Goal: Task Accomplishment & Management: Use online tool/utility

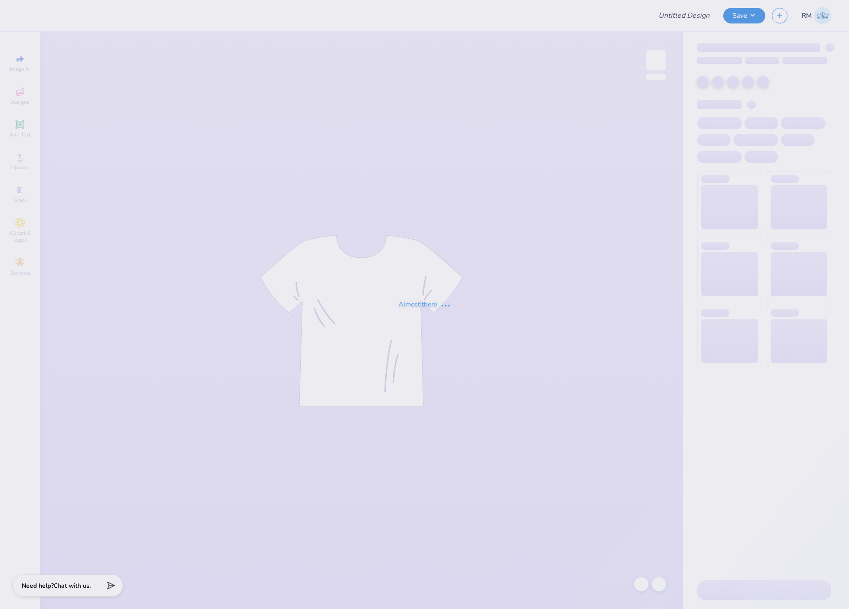
type input "CMP 2026 Swag - [GEOGRAPHIC_DATA][PERSON_NAME]"
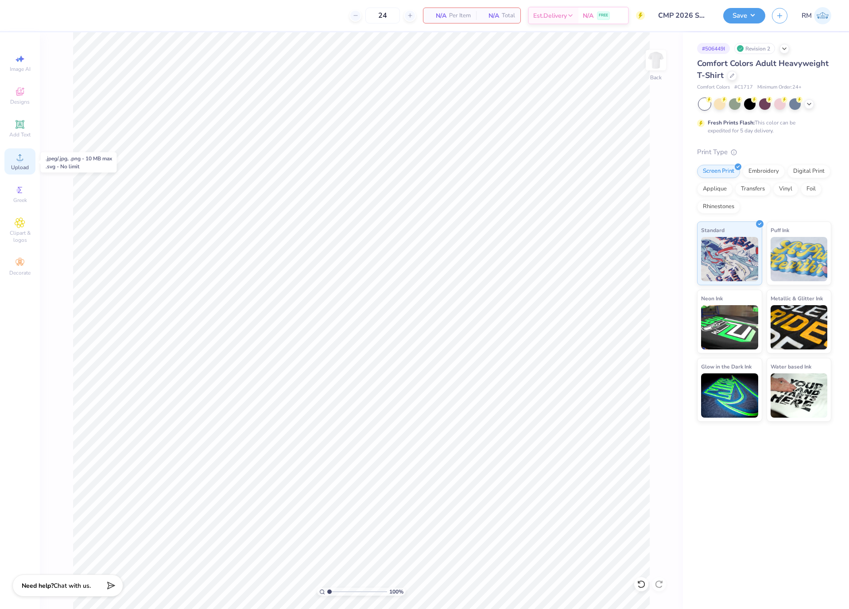
click at [21, 169] on span "Upload" at bounding box center [20, 167] width 18 height 7
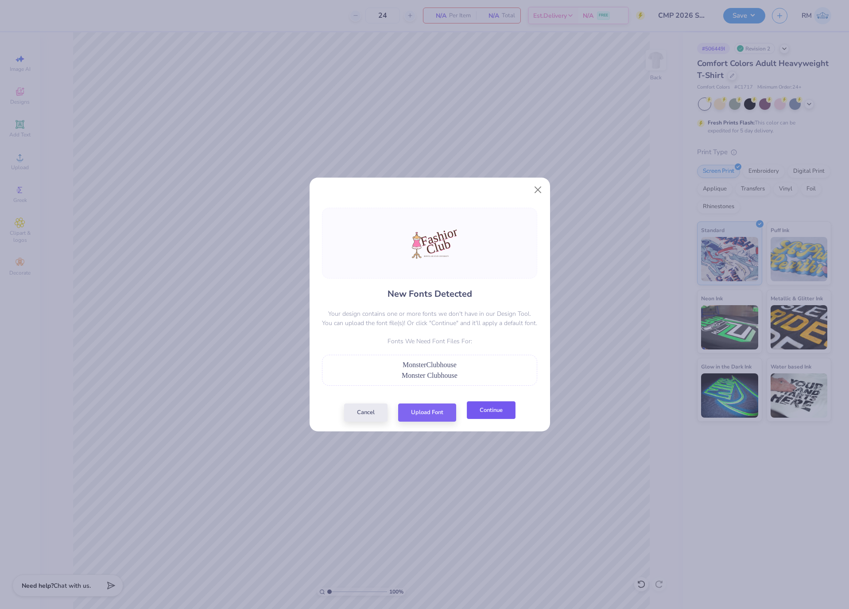
click at [486, 408] on button "Continue" at bounding box center [491, 410] width 49 height 18
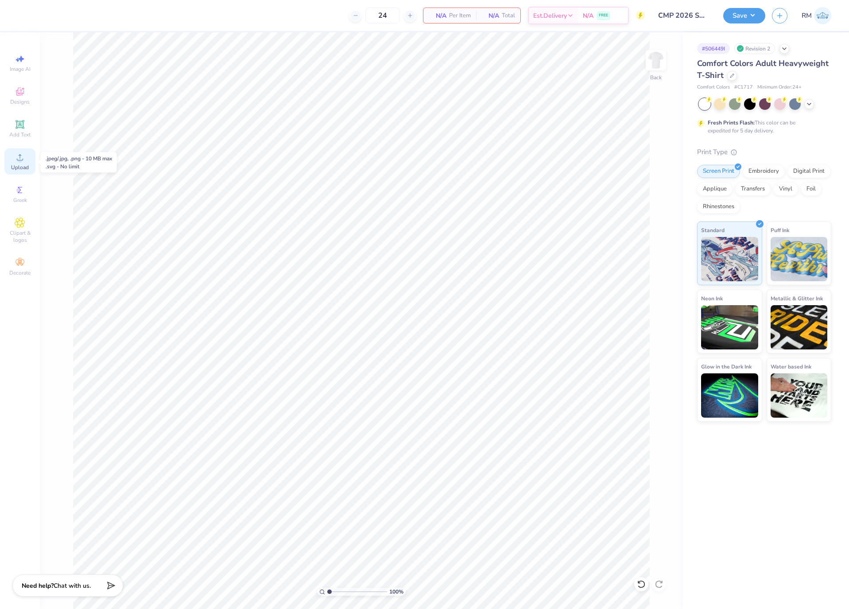
click at [18, 160] on circle at bounding box center [19, 160] width 5 height 5
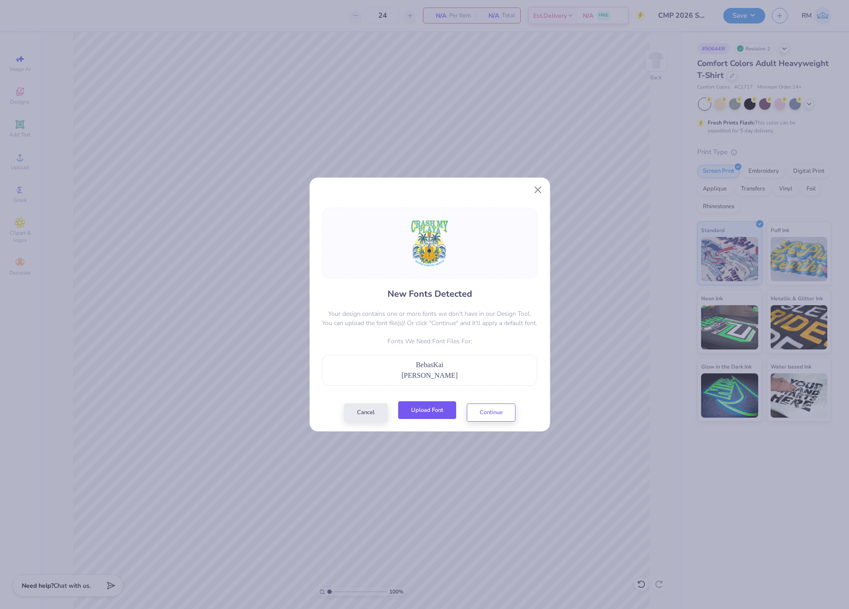
click at [447, 410] on button "Upload Font" at bounding box center [427, 410] width 58 height 18
click at [490, 410] on button "Continue" at bounding box center [491, 410] width 49 height 18
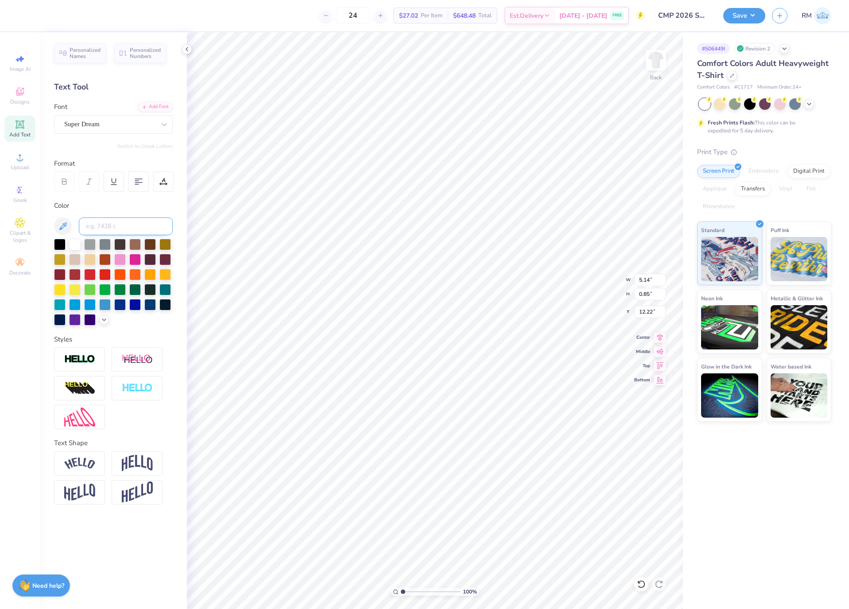
click at [129, 226] on input at bounding box center [126, 227] width 94 height 18
click at [122, 132] on div "Super Dream" at bounding box center [113, 124] width 119 height 19
click at [124, 224] on div at bounding box center [114, 226] width 96 height 9
type input "BEB"
type input "3.63"
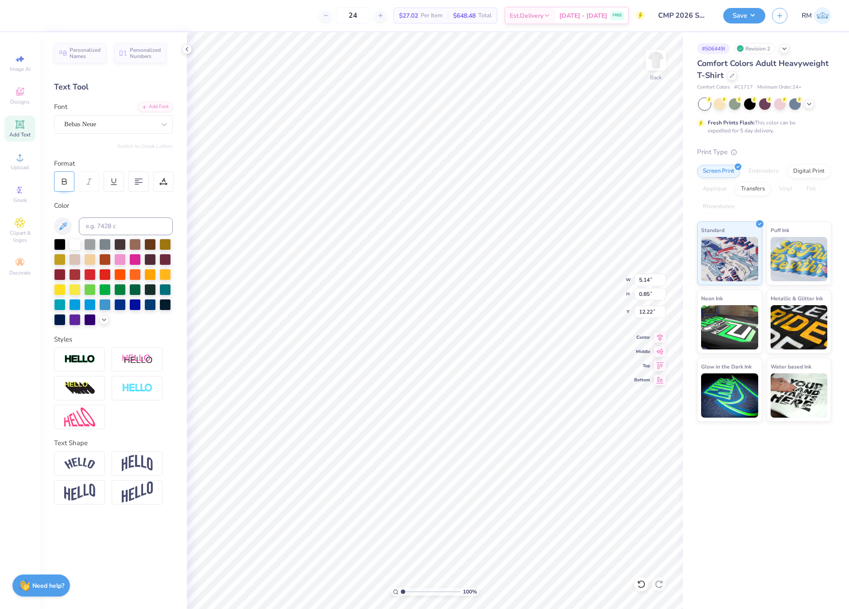
type input "0.68"
type input "12.30"
click at [66, 184] on icon at bounding box center [64, 183] width 4 height 3
type input "3.71"
type input "0.69"
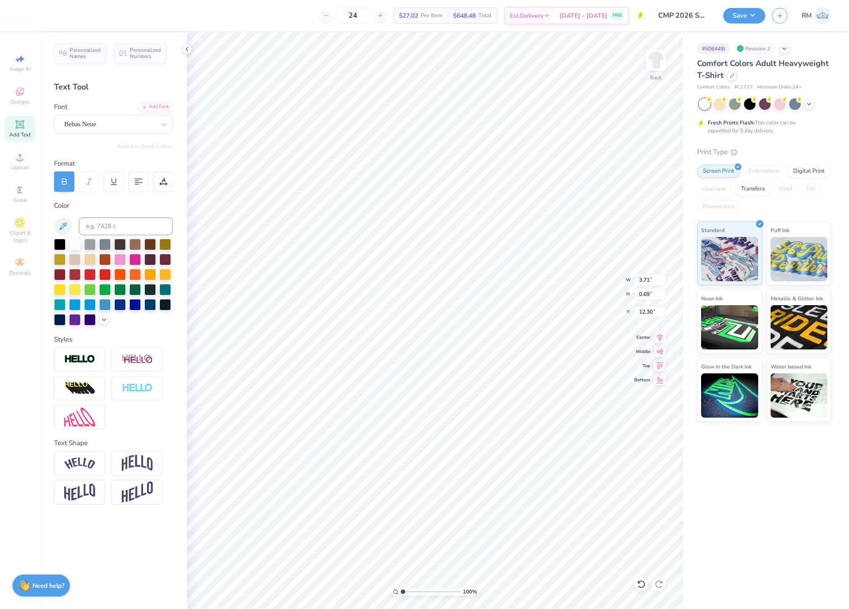
type input "14.17"
type input "16.87"
type input "3.68"
click at [660, 337] on icon at bounding box center [661, 336] width 6 height 8
click at [662, 339] on icon at bounding box center [660, 336] width 12 height 11
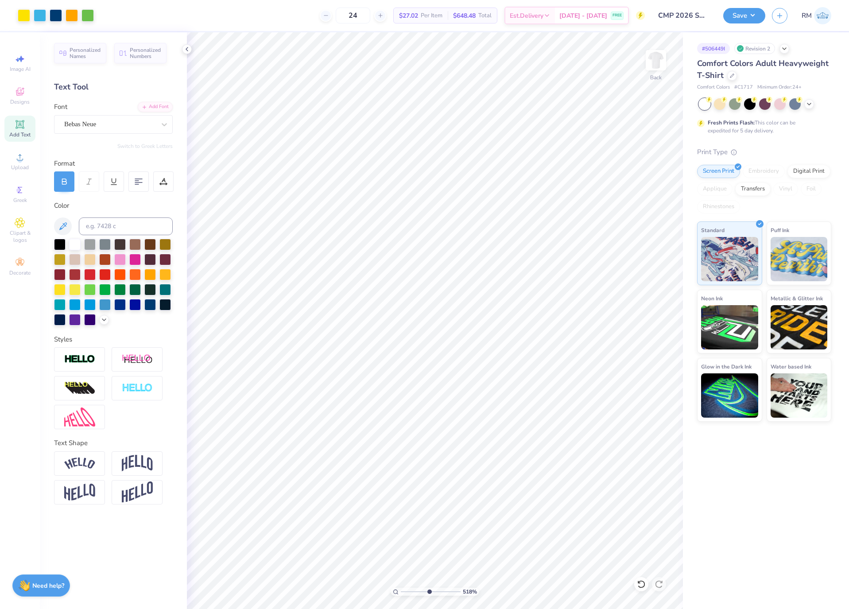
drag, startPoint x: 402, startPoint y: 591, endPoint x: 428, endPoint y: 595, distance: 26.9
type input "5.29"
click at [428, 595] on input "range" at bounding box center [431, 592] width 60 height 8
click at [135, 459] on img at bounding box center [137, 463] width 31 height 17
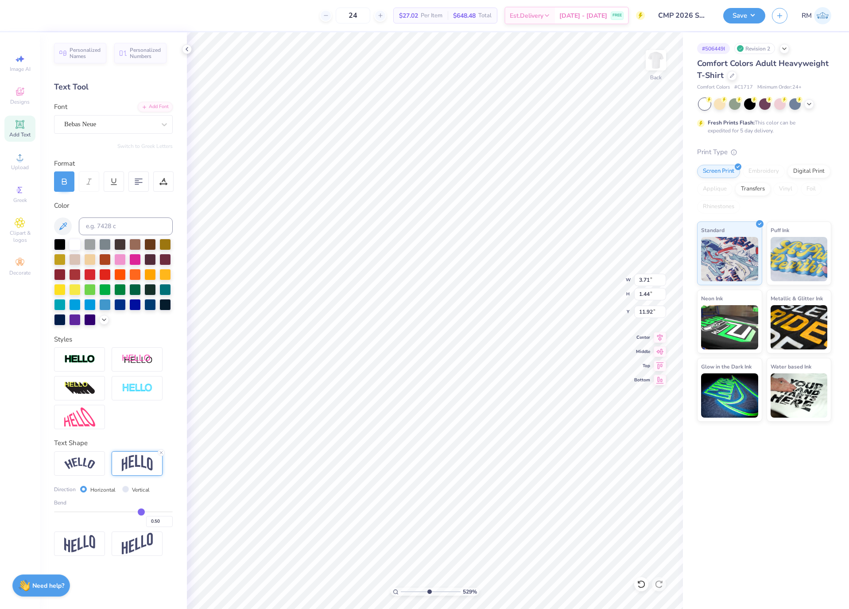
type input "1.44"
type input "11.92"
type input "0.46"
type input "0.43"
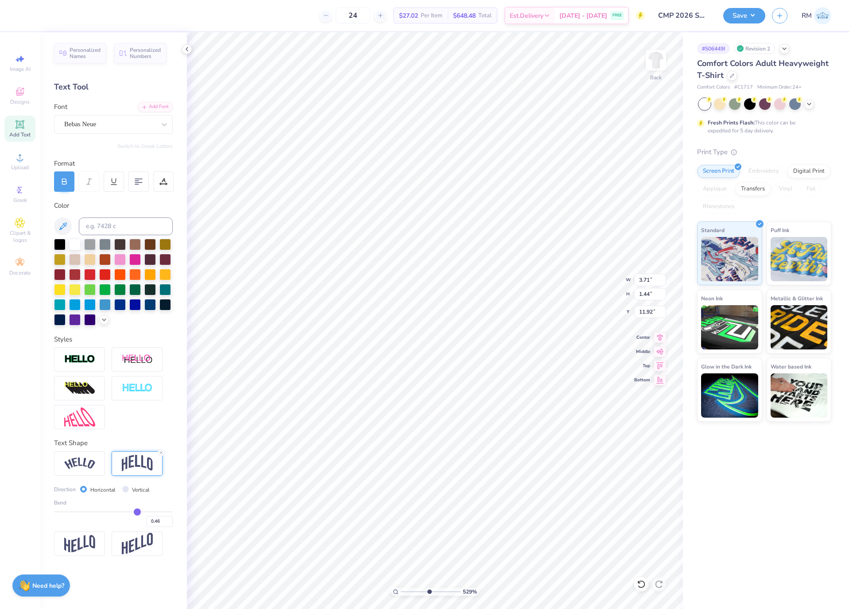
type input "0.43"
type input "0.42"
type input "0.41"
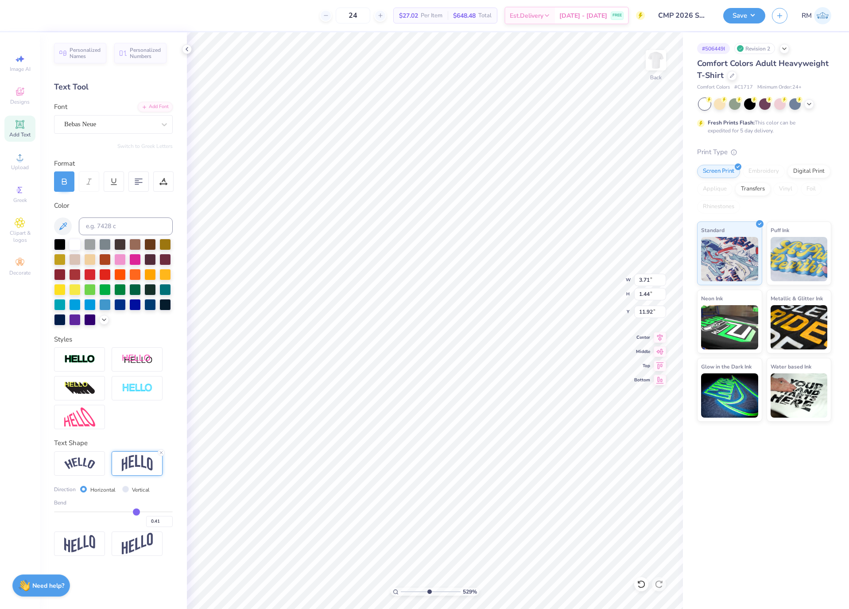
type input "0.38"
type input "0.37"
type input "0.36"
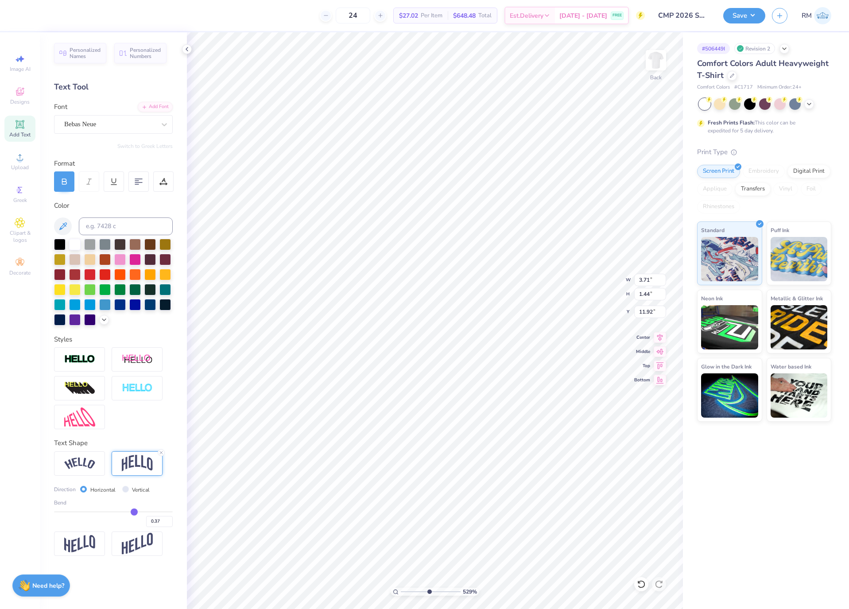
type input "0.36"
drag, startPoint x: 140, startPoint y: 512, endPoint x: 133, endPoint y: 511, distance: 6.3
type input "0.36"
click at [133, 511] on input "range" at bounding box center [113, 511] width 119 height 1
type input "1.21"
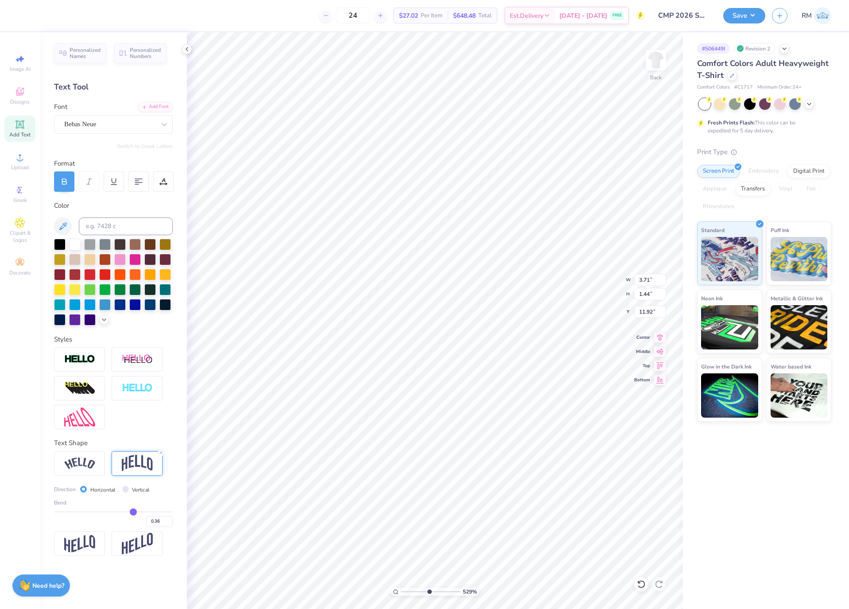
type input "12.04"
type input "0.35"
type input "0.33"
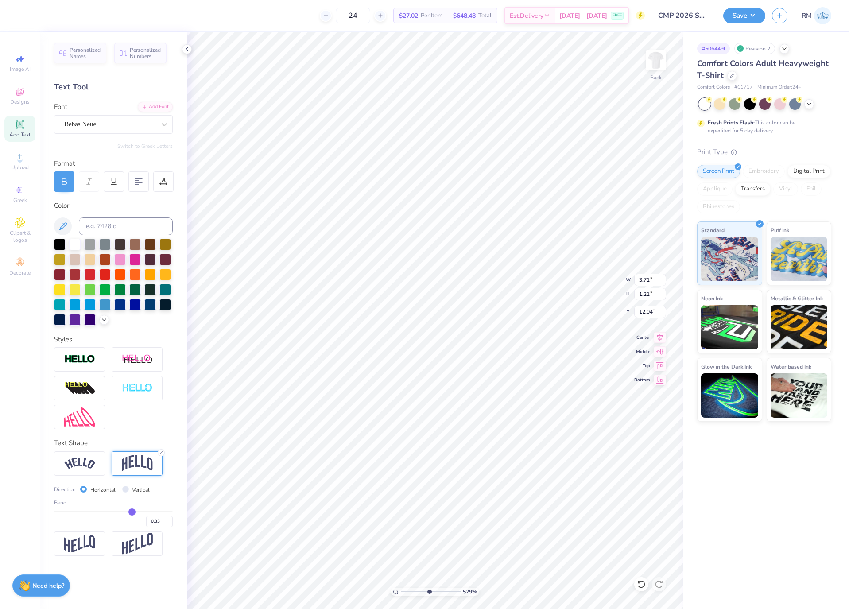
type input "0.31"
type input "0.3"
type input "0.30"
type input "0.29"
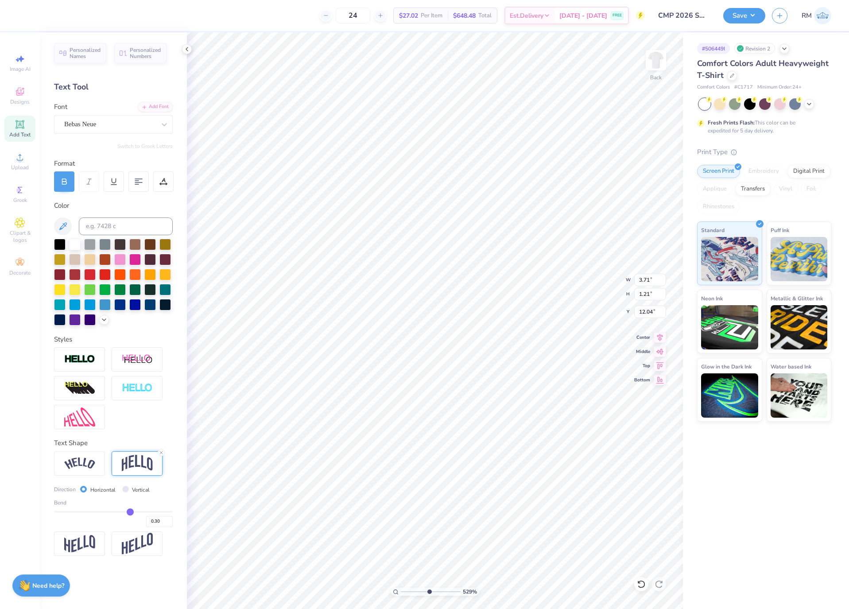
type input "0.29"
type input "0.27"
type input "0.25"
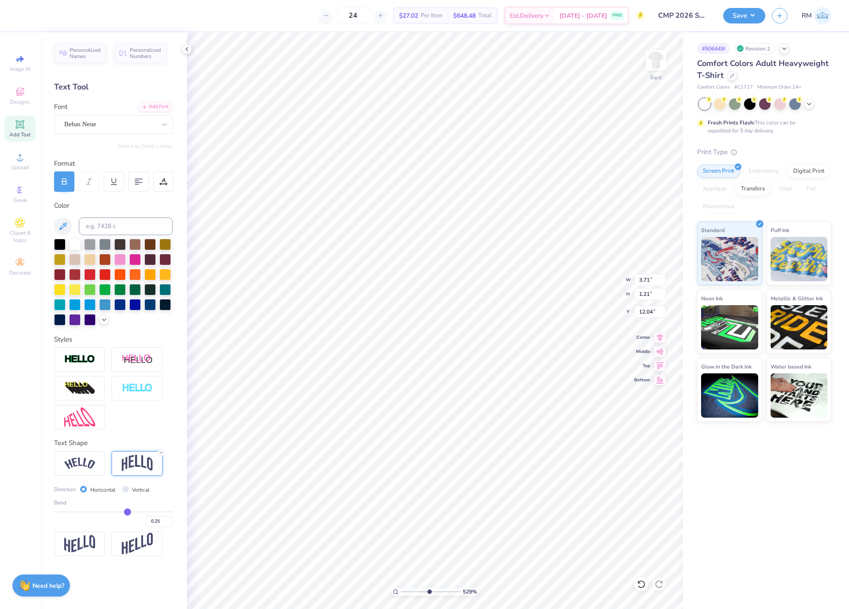
type input "0.24"
type input "0.22"
type input "0.21"
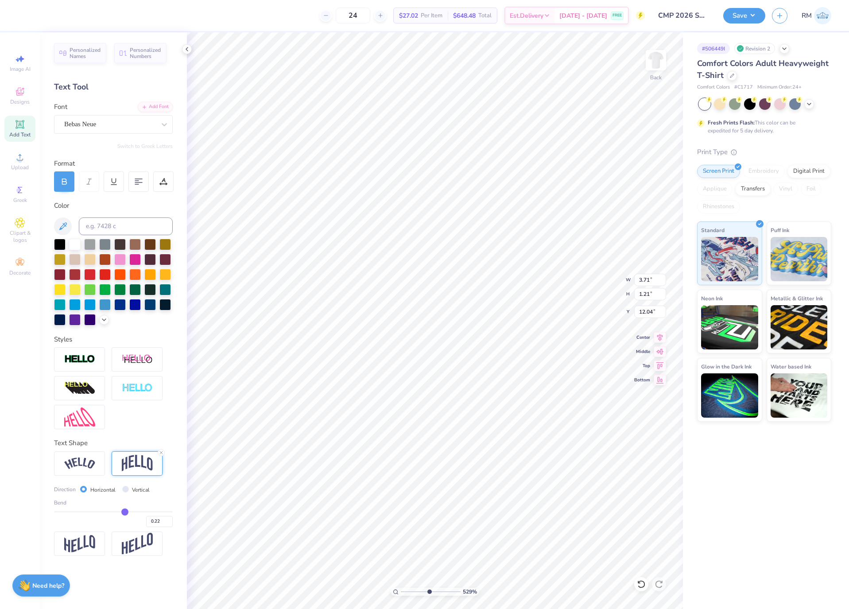
type input "0.21"
type input "0.19"
type input "0.18"
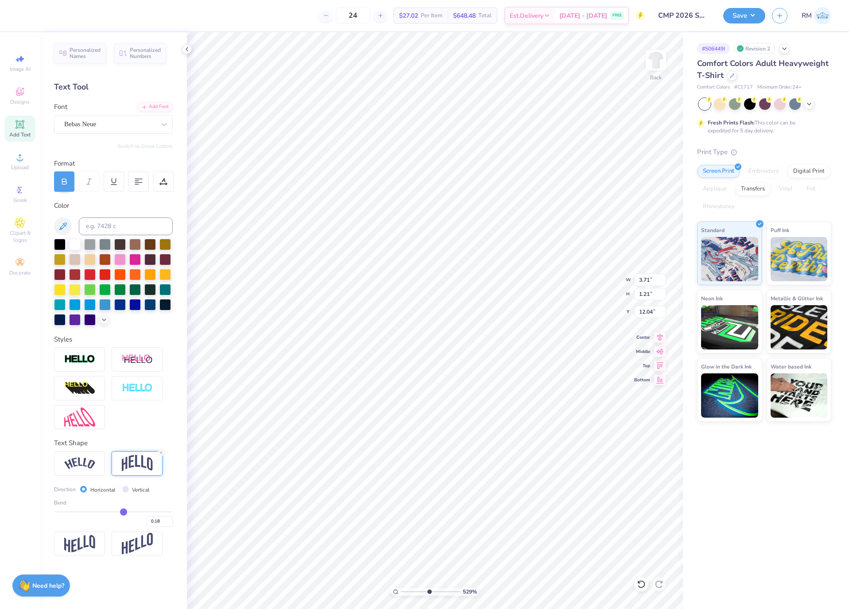
type input "0.16"
type input "0.15"
drag, startPoint x: 133, startPoint y: 509, endPoint x: 121, endPoint y: 507, distance: 12.2
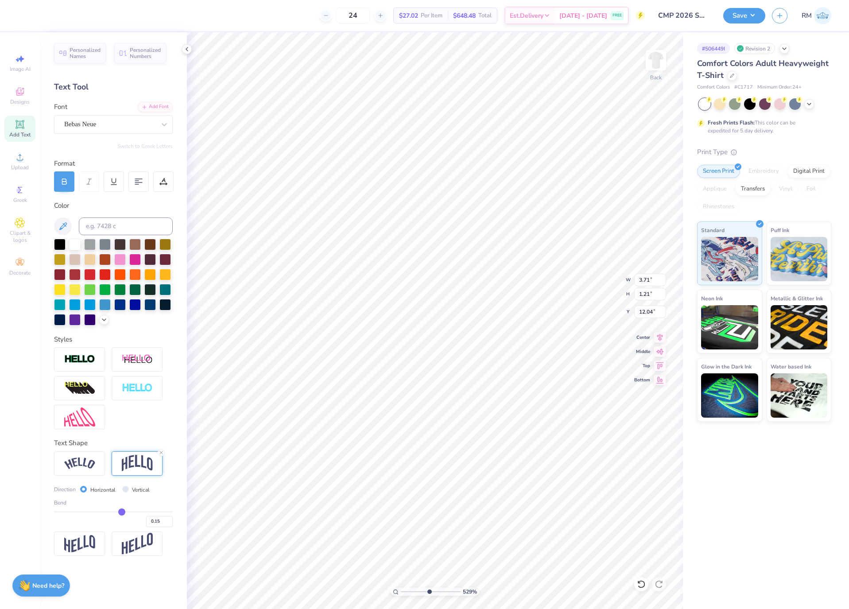
type input "0.15"
click at [121, 511] on input "range" at bounding box center [113, 511] width 119 height 1
type input "0.89"
type input "12.20"
type input "0.18"
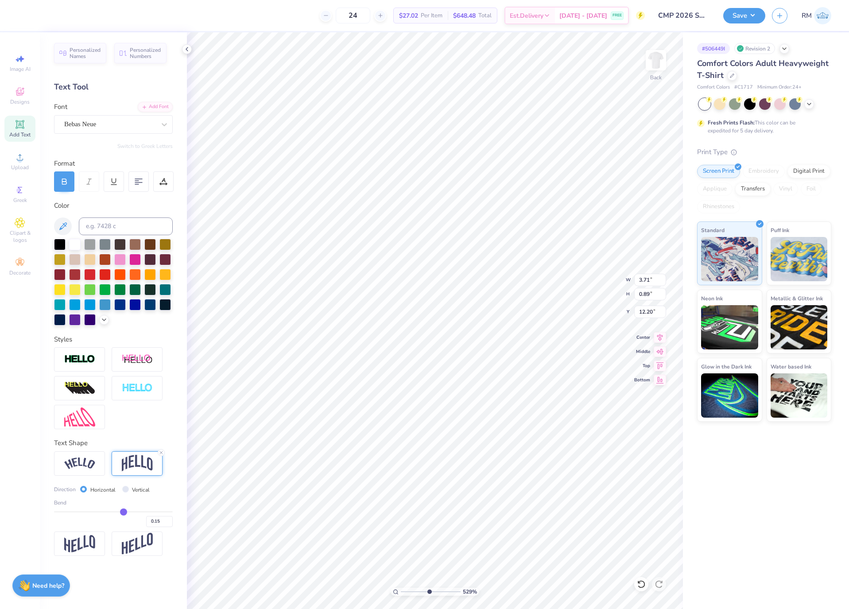
type input "0.18"
type input "0.19"
click at [124, 512] on input "range" at bounding box center [113, 511] width 119 height 1
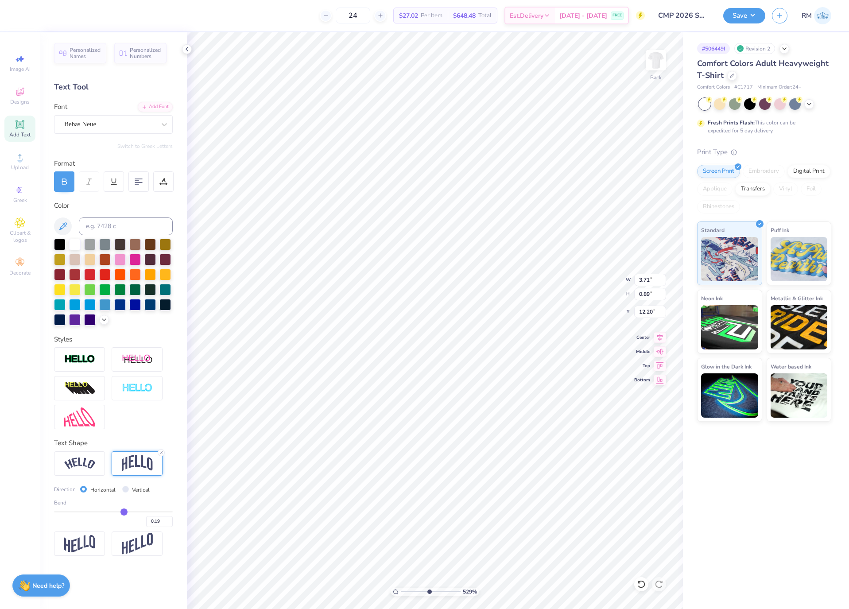
type input "0.95"
type input "12.06"
drag, startPoint x: 428, startPoint y: 591, endPoint x: 374, endPoint y: 588, distance: 54.6
click at [401, 588] on input "range" at bounding box center [431, 592] width 60 height 8
drag, startPoint x: 403, startPoint y: 594, endPoint x: 411, endPoint y: 596, distance: 8.6
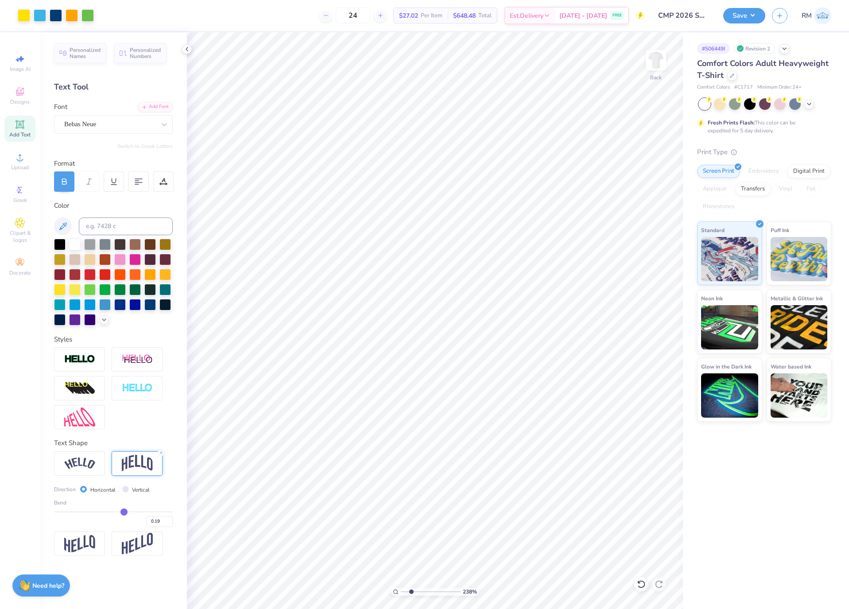
click at [411, 596] on input "range" at bounding box center [431, 592] width 60 height 8
drag, startPoint x: 413, startPoint y: 592, endPoint x: 367, endPoint y: 591, distance: 45.2
type input "1"
click at [401, 591] on input "range" at bounding box center [431, 592] width 60 height 8
click at [646, 284] on input "14.17" at bounding box center [650, 280] width 32 height 12
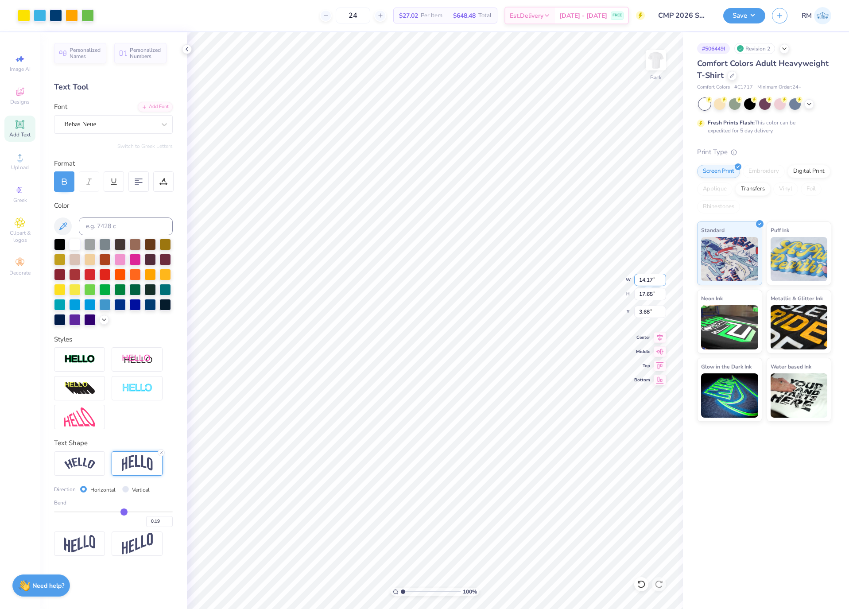
click at [646, 284] on input "14.17" at bounding box center [650, 280] width 32 height 12
type input "12.00"
type input "14.94"
click at [649, 312] on input "5.03" at bounding box center [650, 312] width 32 height 12
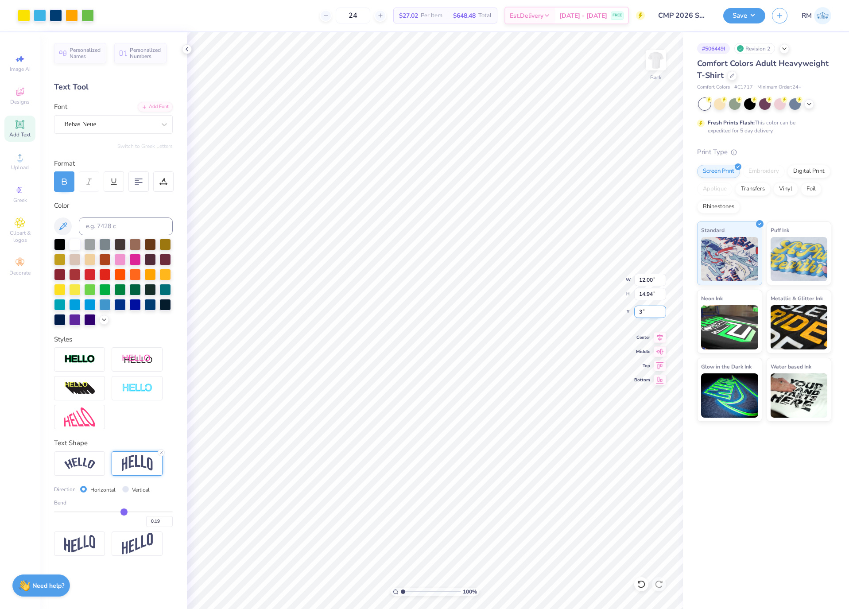
type input "3.00"
click at [743, 19] on button "Save" at bounding box center [745, 15] width 42 height 16
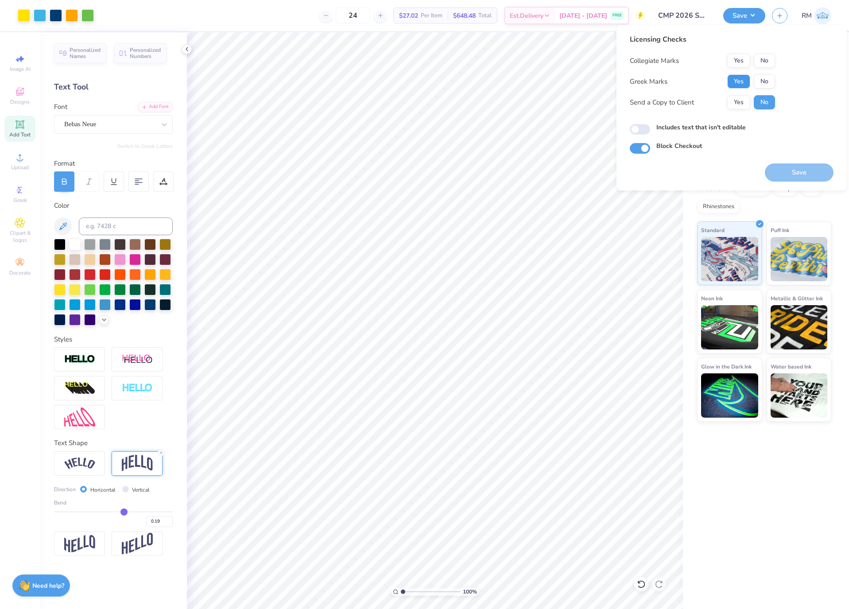
click at [738, 76] on button "Yes" at bounding box center [739, 81] width 23 height 14
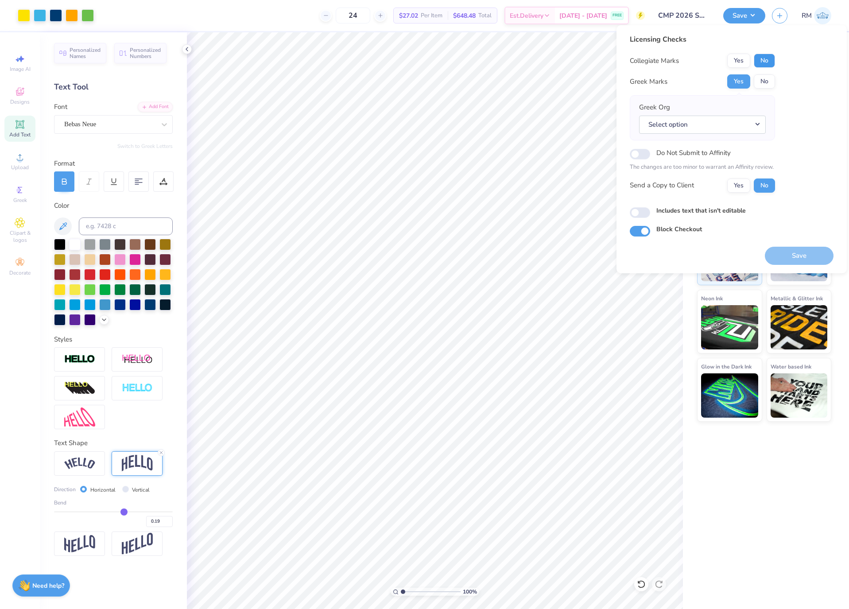
click at [759, 58] on button "No" at bounding box center [764, 61] width 21 height 14
click at [762, 77] on button "No" at bounding box center [764, 81] width 21 height 14
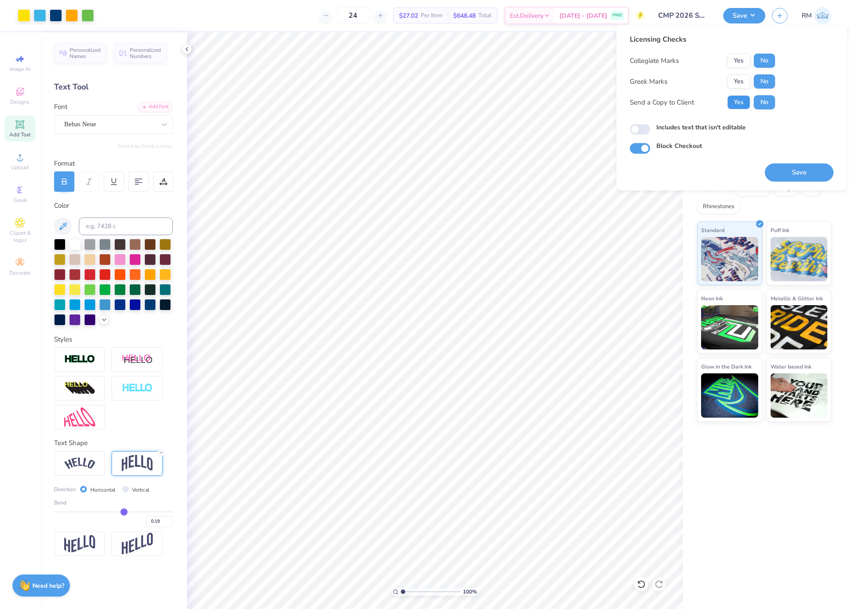
click at [733, 101] on button "Yes" at bounding box center [739, 102] width 23 height 14
click at [791, 168] on button "Save" at bounding box center [799, 172] width 69 height 18
